Goal: Task Accomplishment & Management: Use online tool/utility

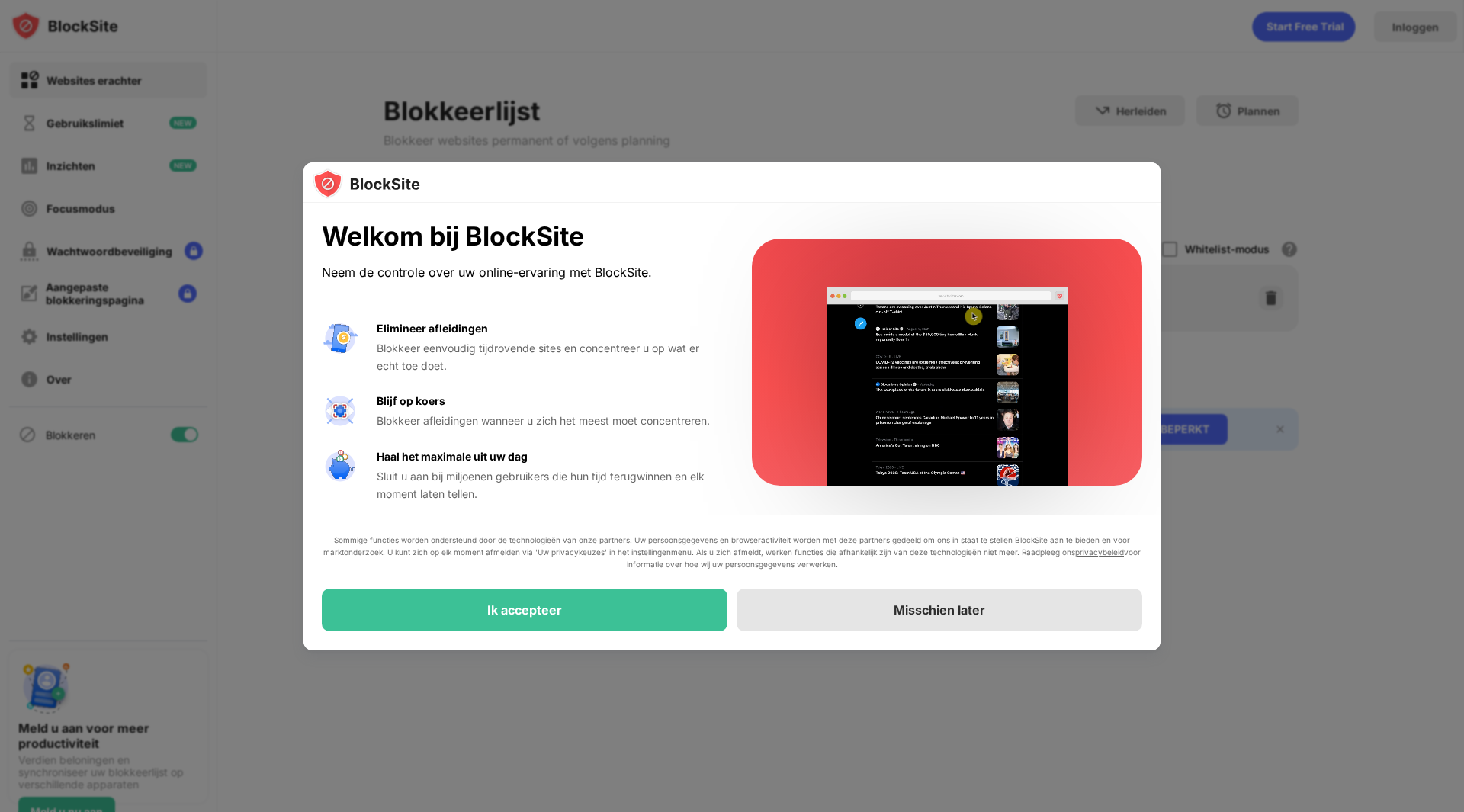
click at [936, 605] on font "Misschien later" at bounding box center [939, 610] width 91 height 16
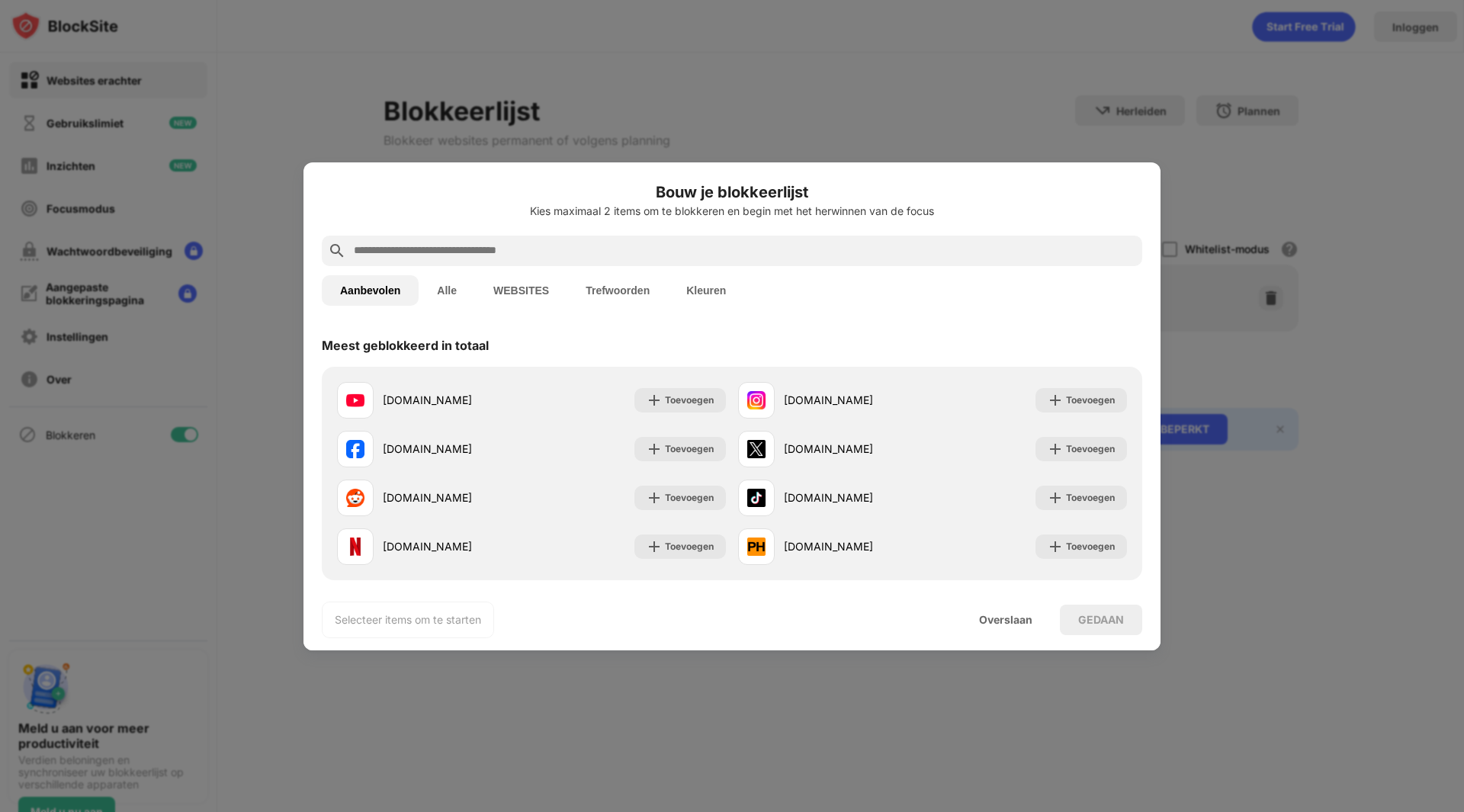
click at [497, 254] on input "text" at bounding box center [744, 251] width 784 height 18
paste input "**********"
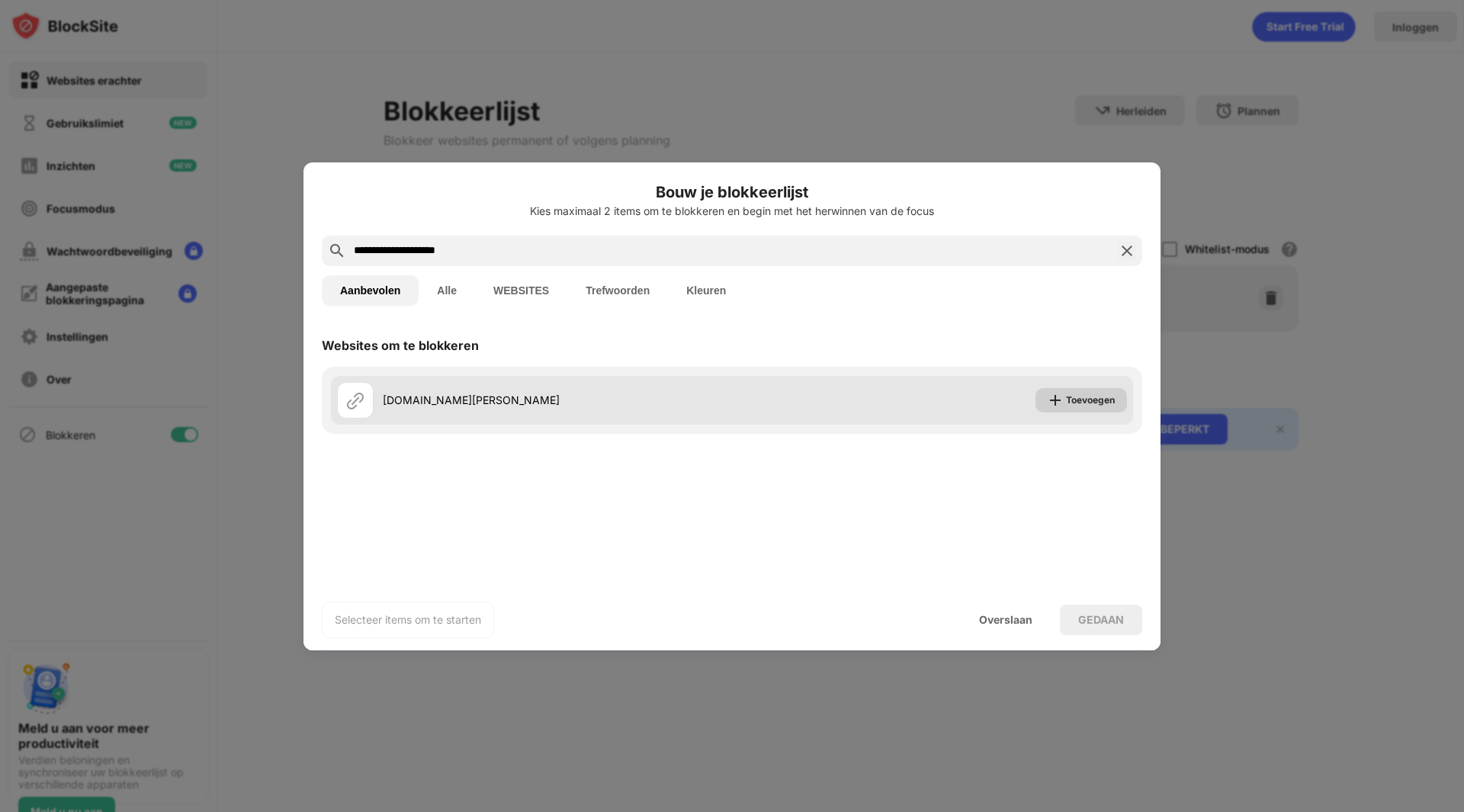
type input "**********"
click at [1079, 402] on font "Toevoegen" at bounding box center [1090, 400] width 49 height 11
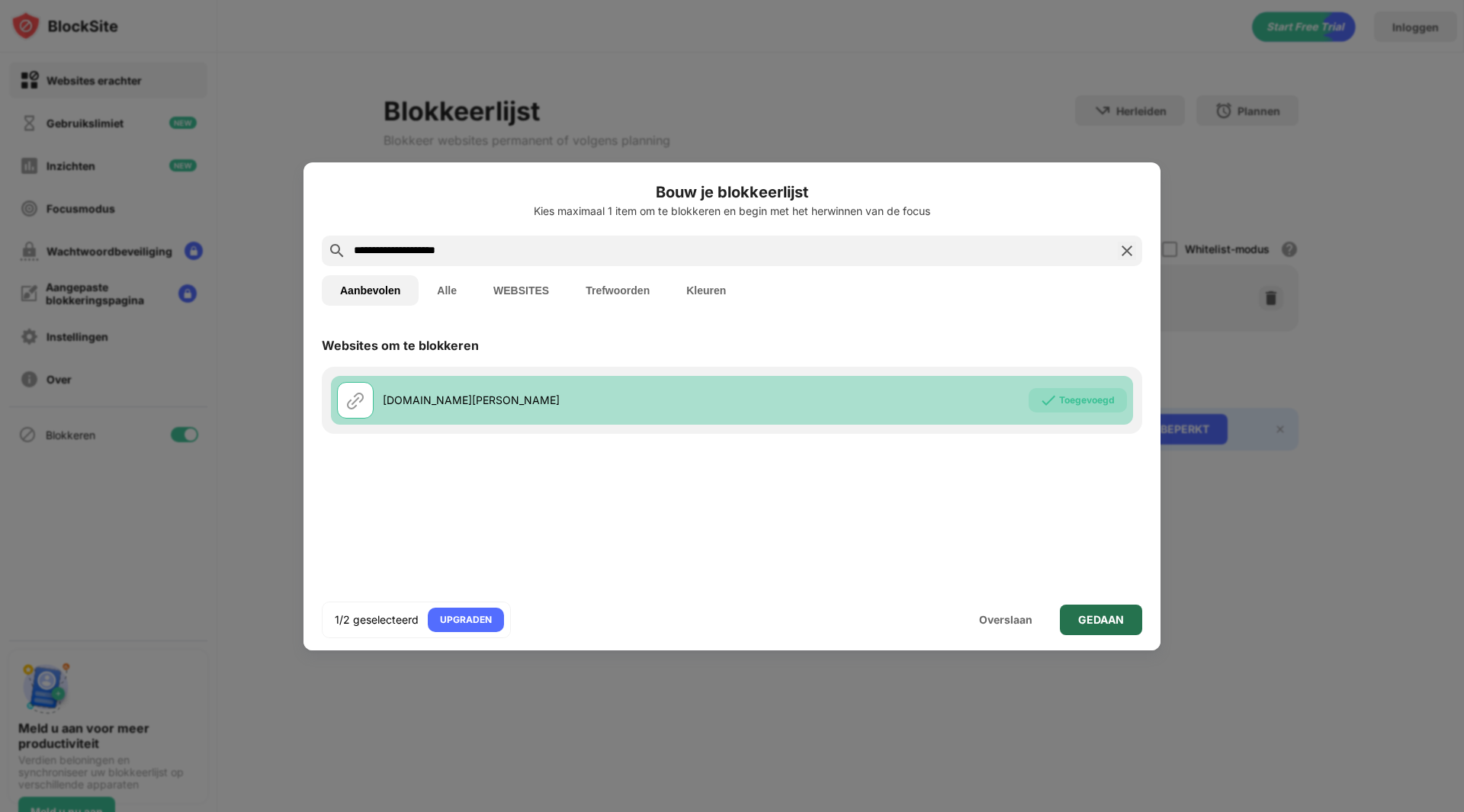
click at [1089, 622] on font "GEDAAN" at bounding box center [1101, 619] width 46 height 13
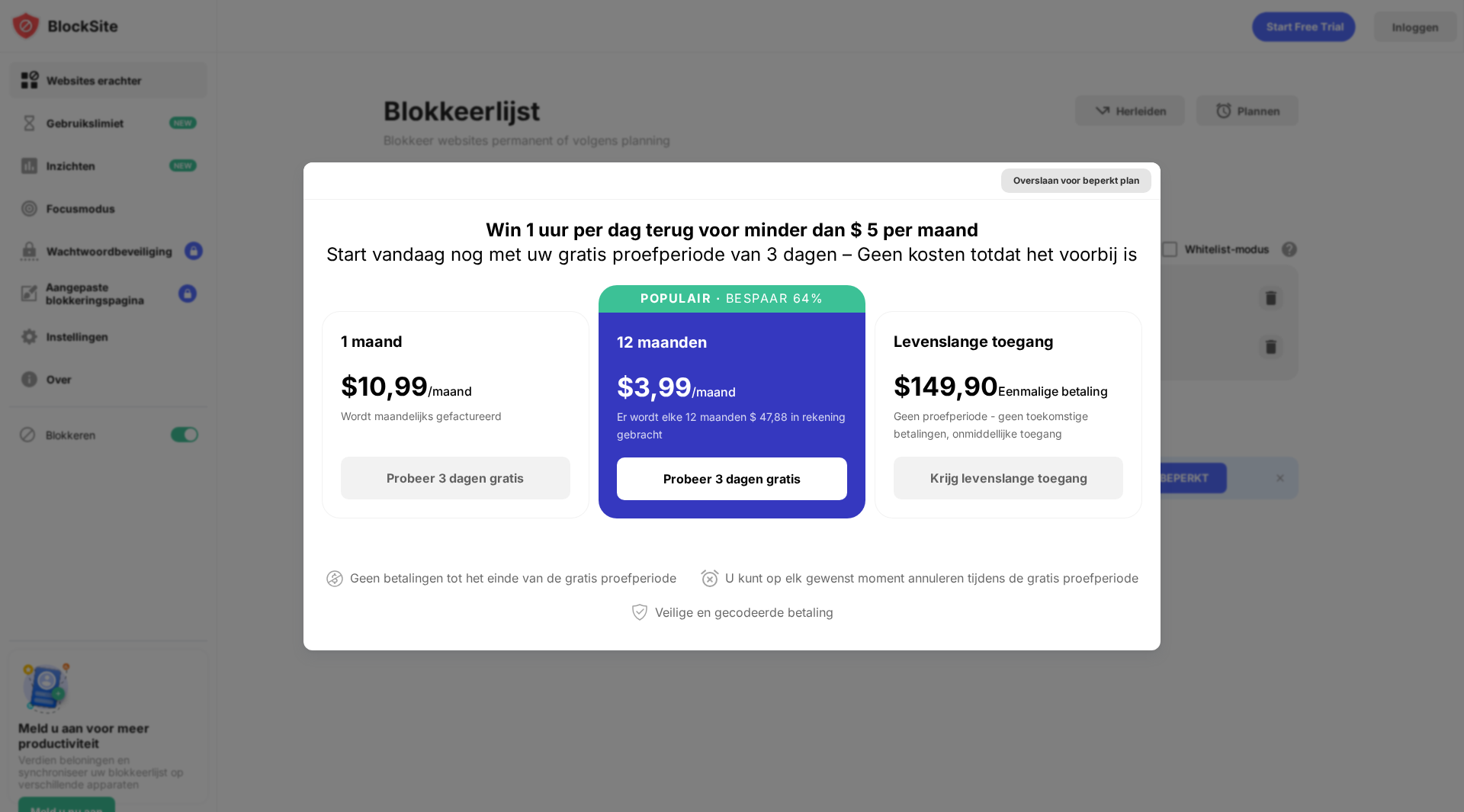
click at [1045, 178] on font "Overslaan voor beperkt plan" at bounding box center [1076, 180] width 126 height 11
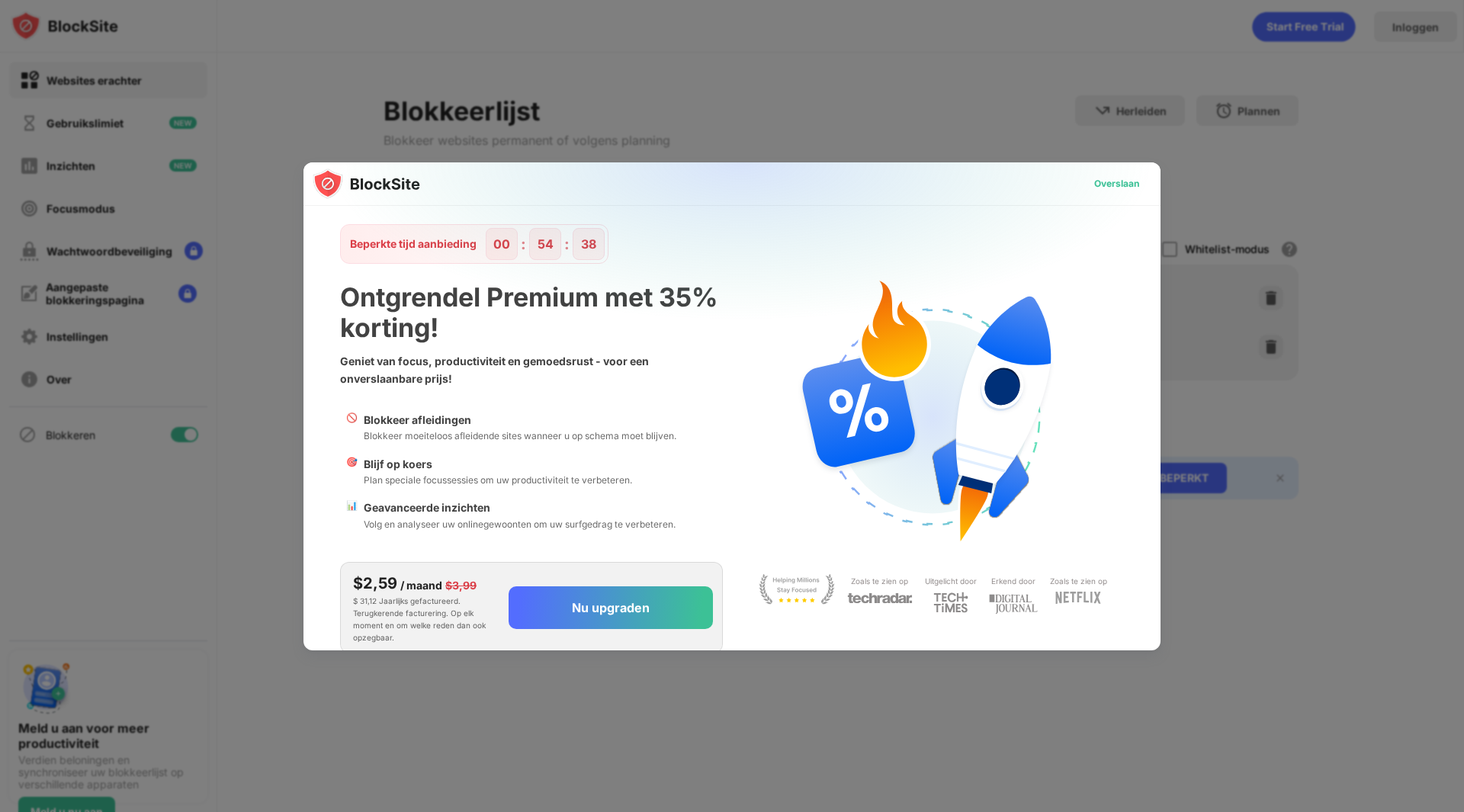
click at [1111, 181] on font "Overslaan" at bounding box center [1116, 183] width 45 height 11
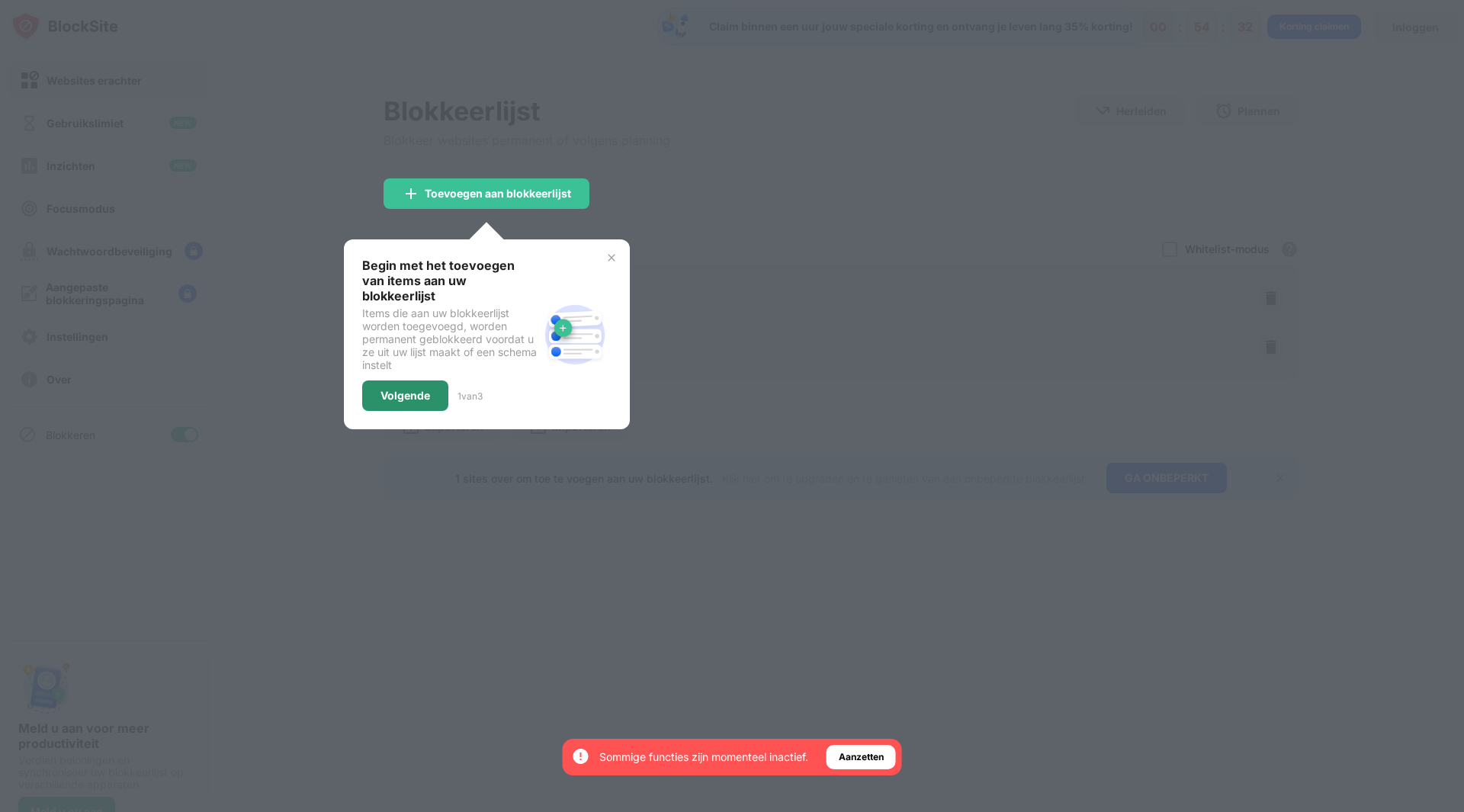
click at [405, 388] on font "Volgende" at bounding box center [405, 395] width 50 height 13
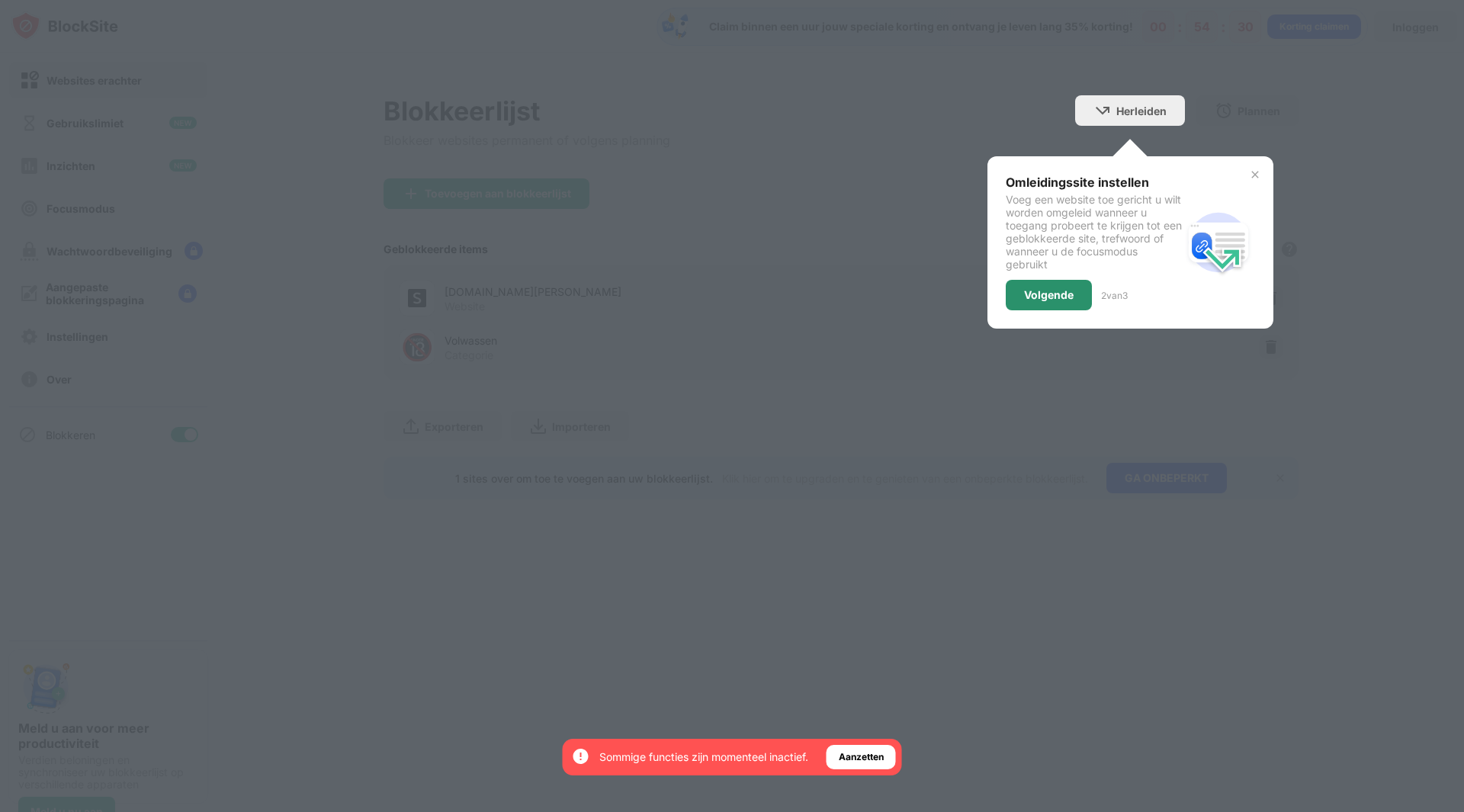
click at [1027, 299] on font "Volgende" at bounding box center [1049, 294] width 50 height 13
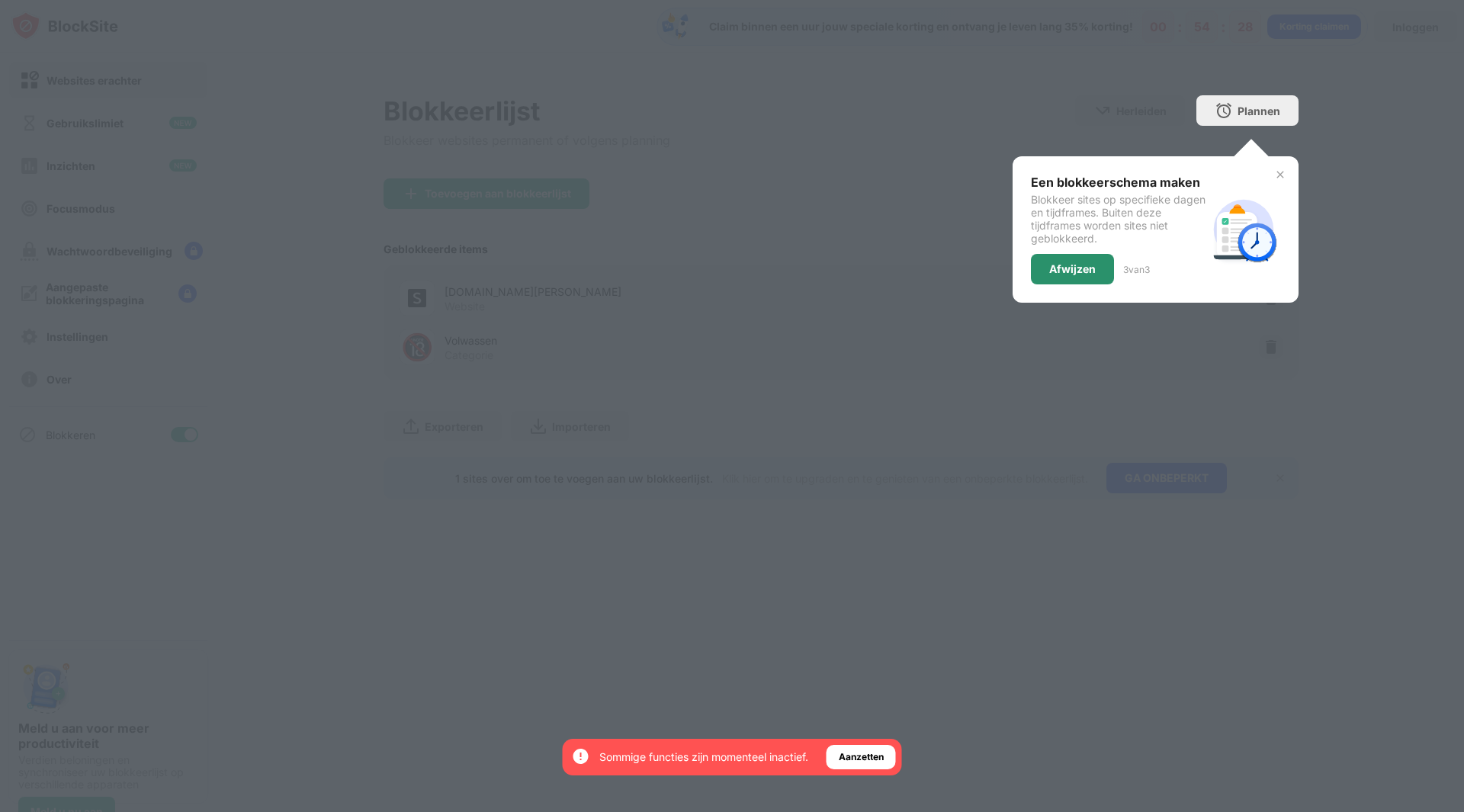
click at [1062, 278] on div "Afwijzen" at bounding box center [1073, 269] width 83 height 30
